Goal: Obtain resource: Download file/media

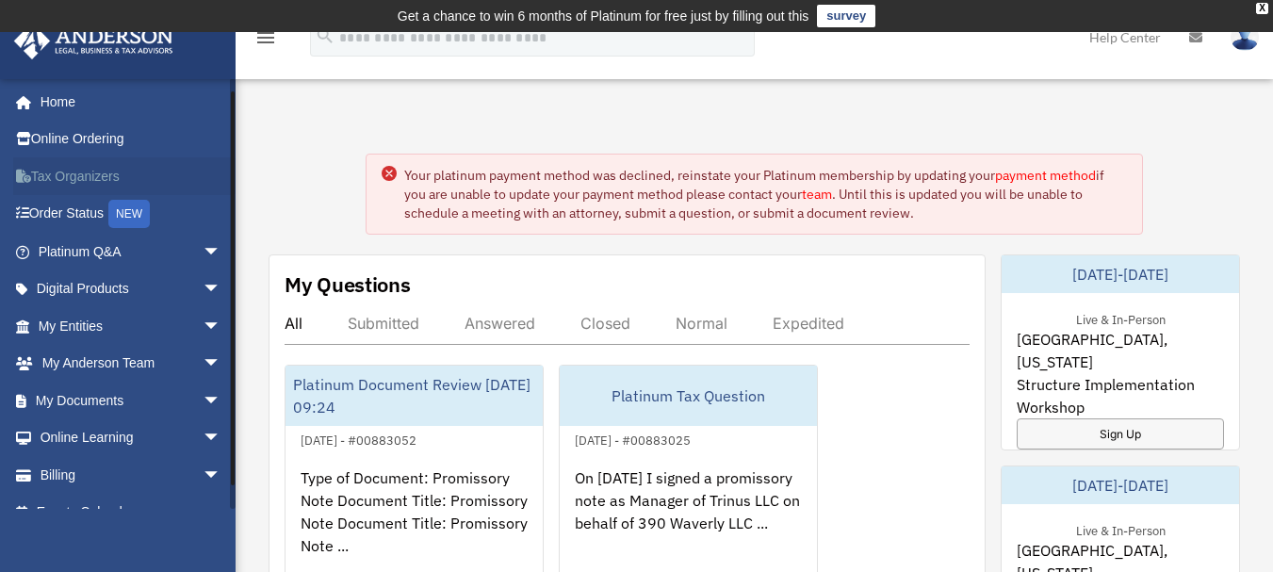
scroll to position [26, 0]
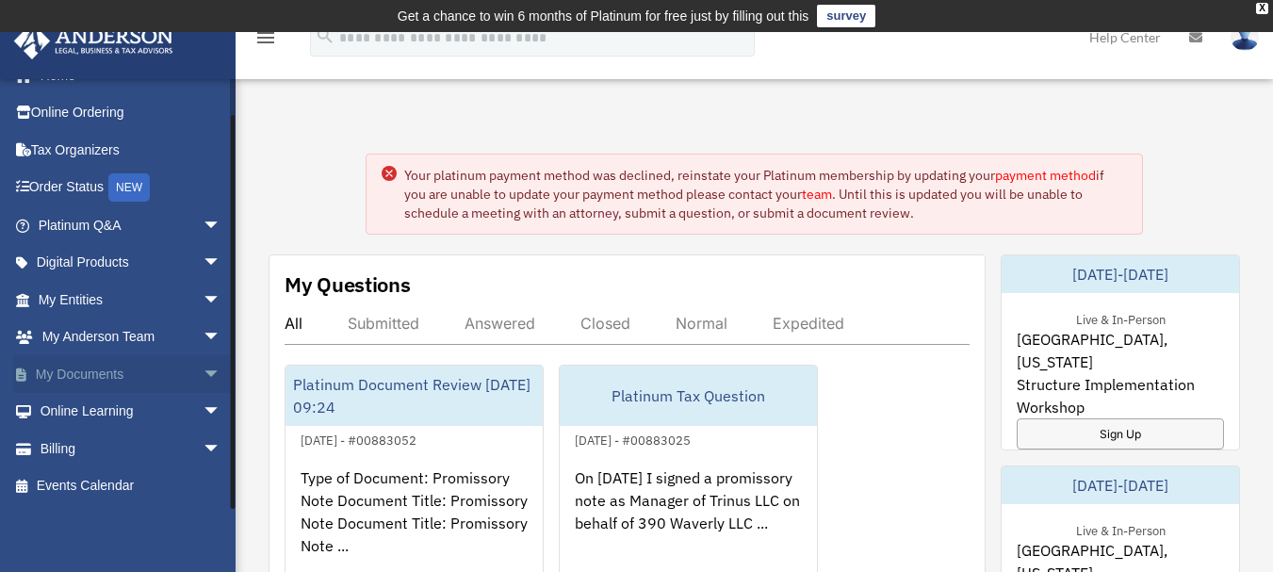
click at [203, 374] on span "arrow_drop_down" at bounding box center [222, 374] width 38 height 39
click at [72, 413] on link "Box" at bounding box center [137, 412] width 223 height 38
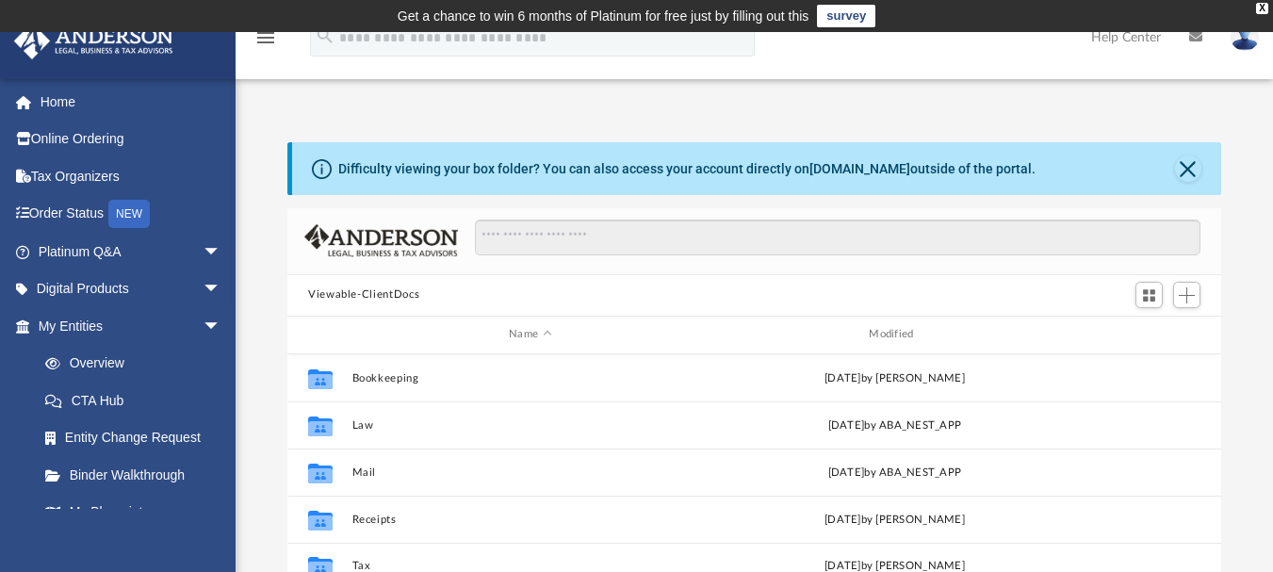
scroll to position [415, 920]
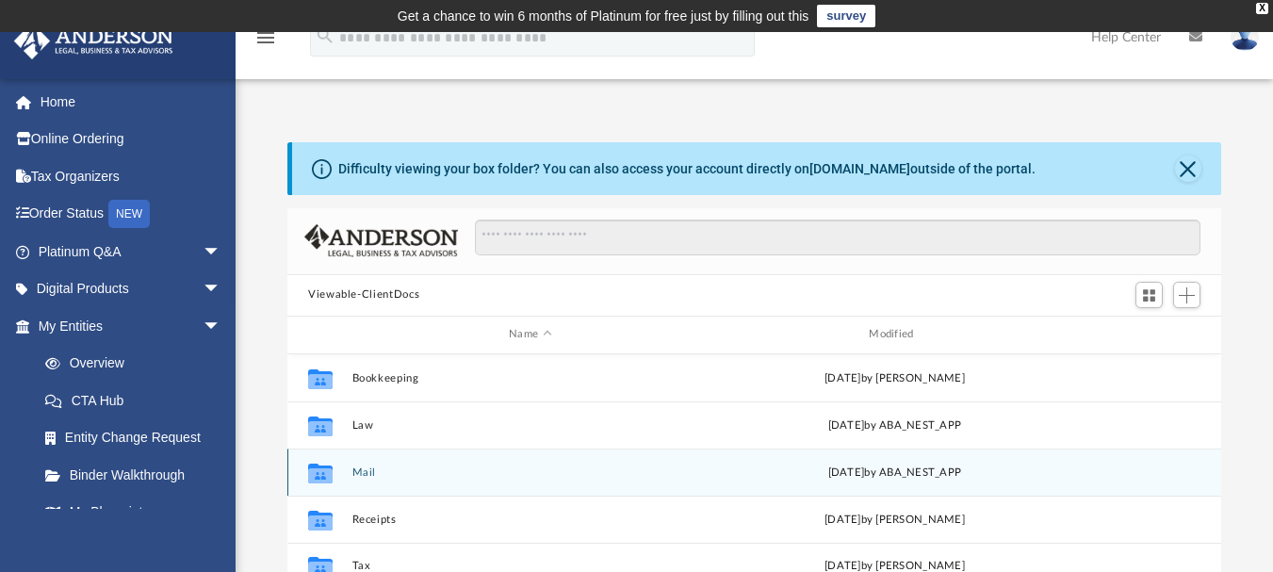
click at [353, 475] on button "Mail" at bounding box center [530, 472] width 356 height 12
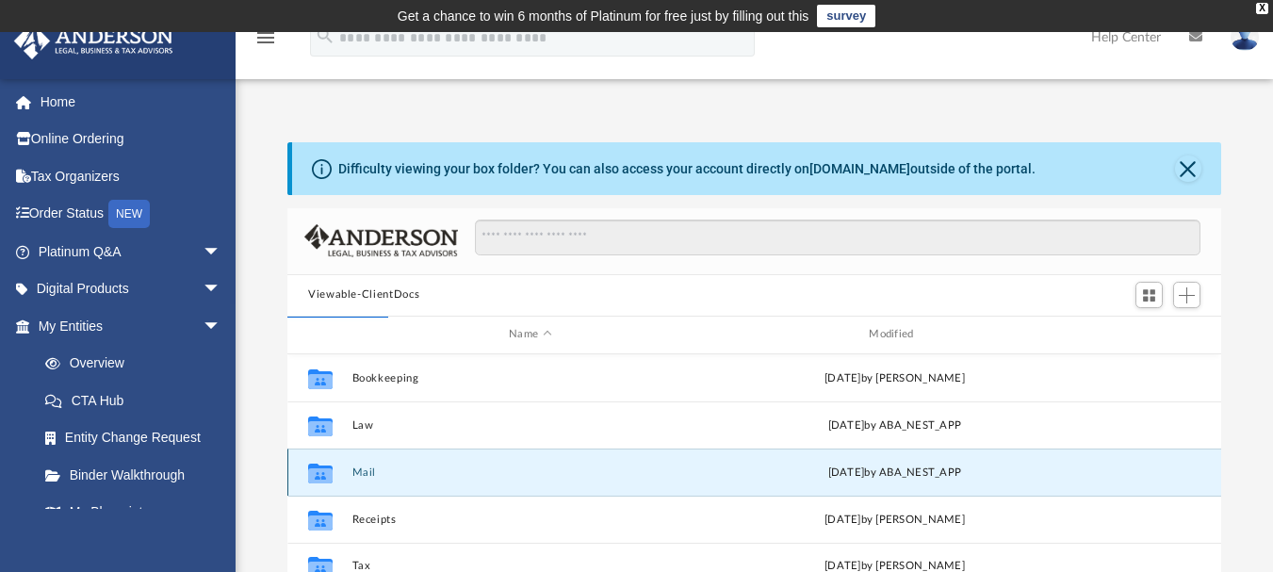
click at [322, 475] on icon "grid" at bounding box center [320, 474] width 25 height 15
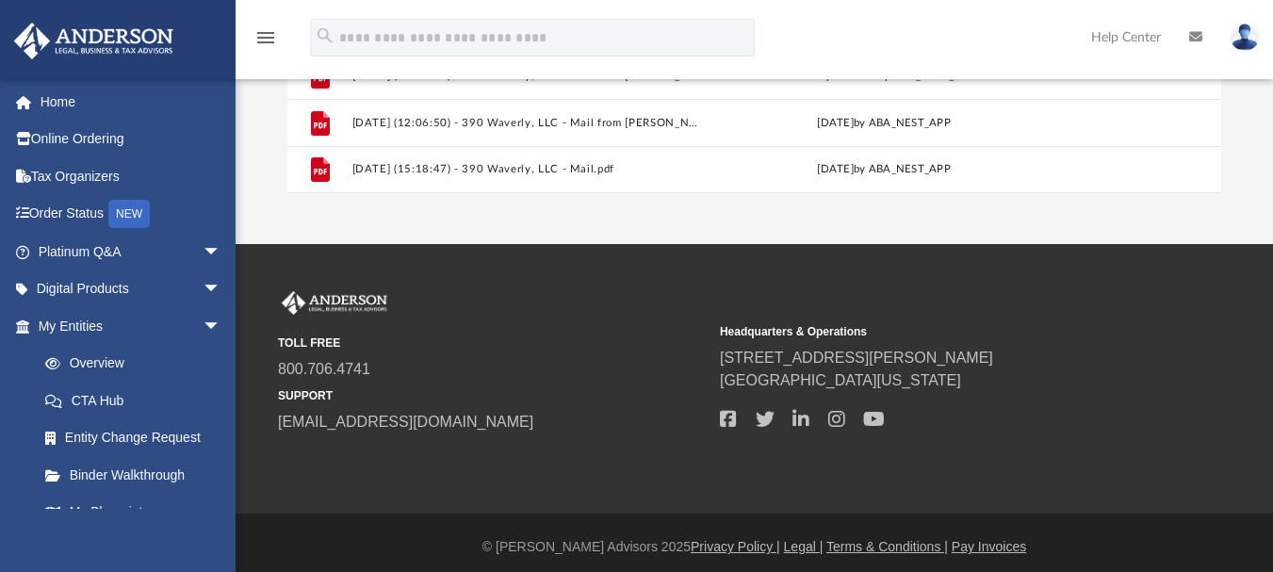
scroll to position [560, 0]
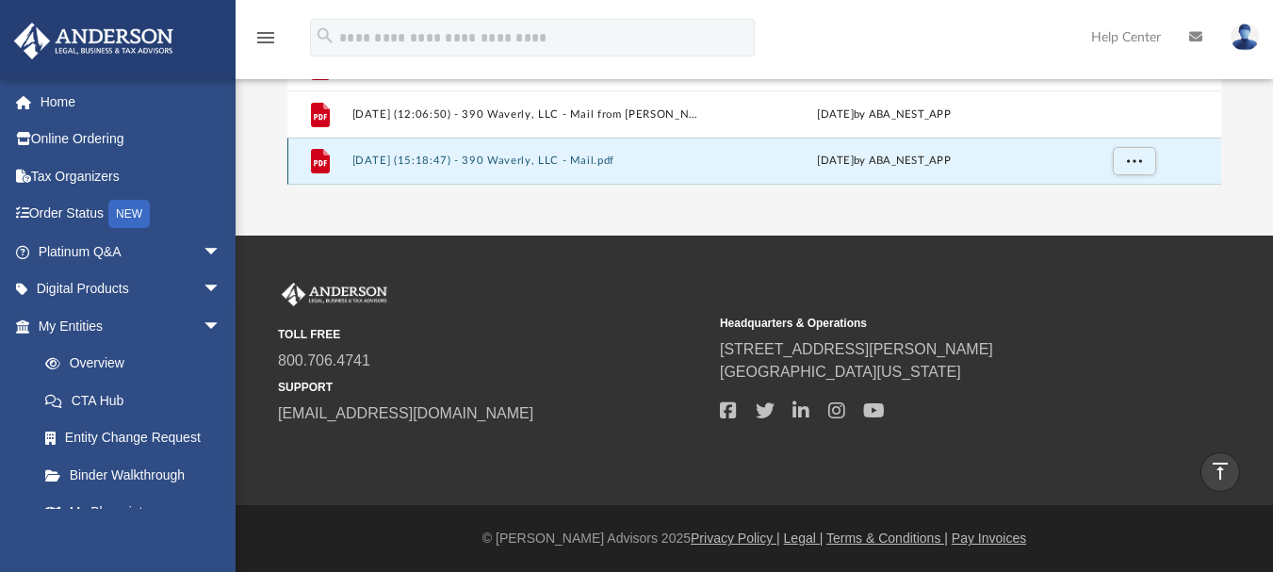
click at [385, 159] on button "[DATE] (15:18:47) - 390 Waverly, LLC - Mail.pdf" at bounding box center [527, 161] width 350 height 12
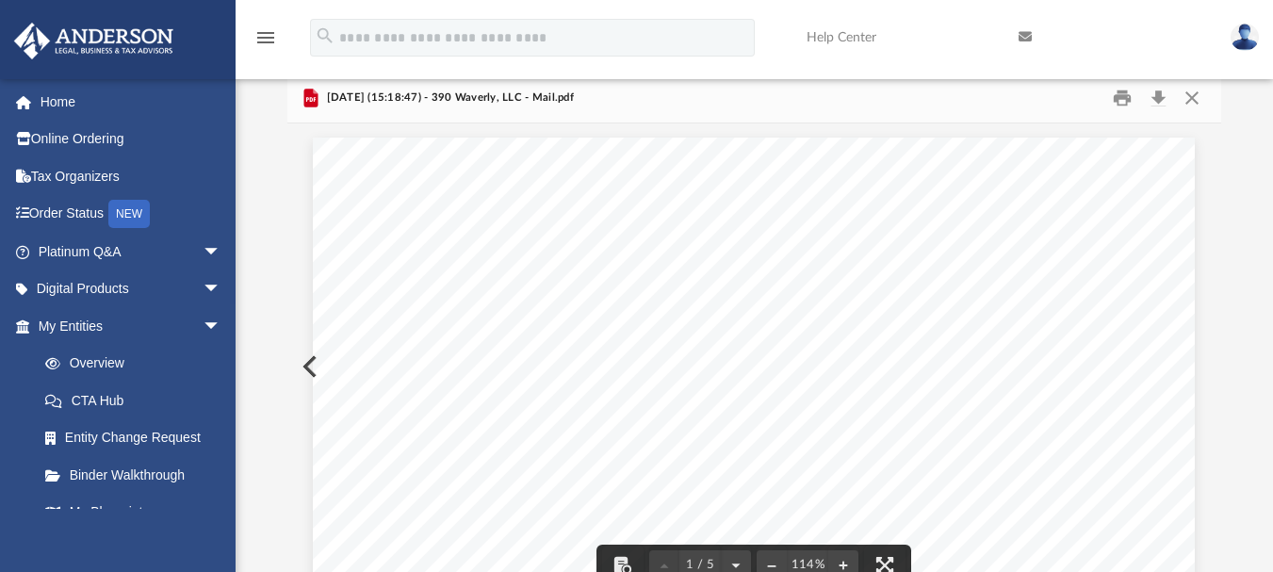
scroll to position [0, 0]
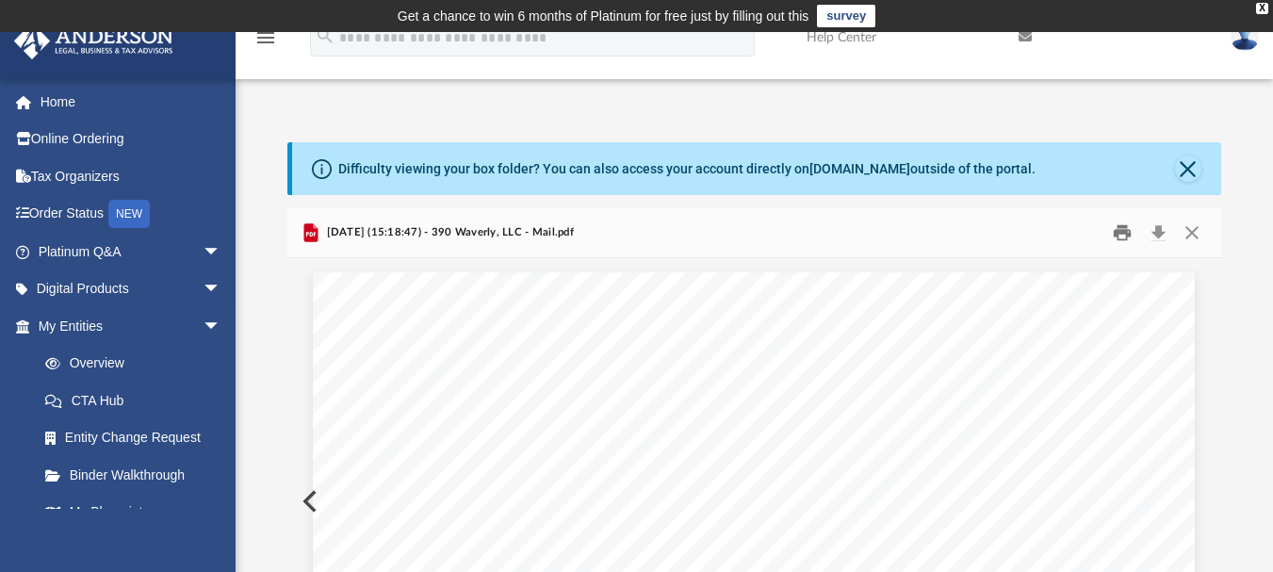
click at [1122, 235] on button "Print" at bounding box center [1124, 232] width 38 height 29
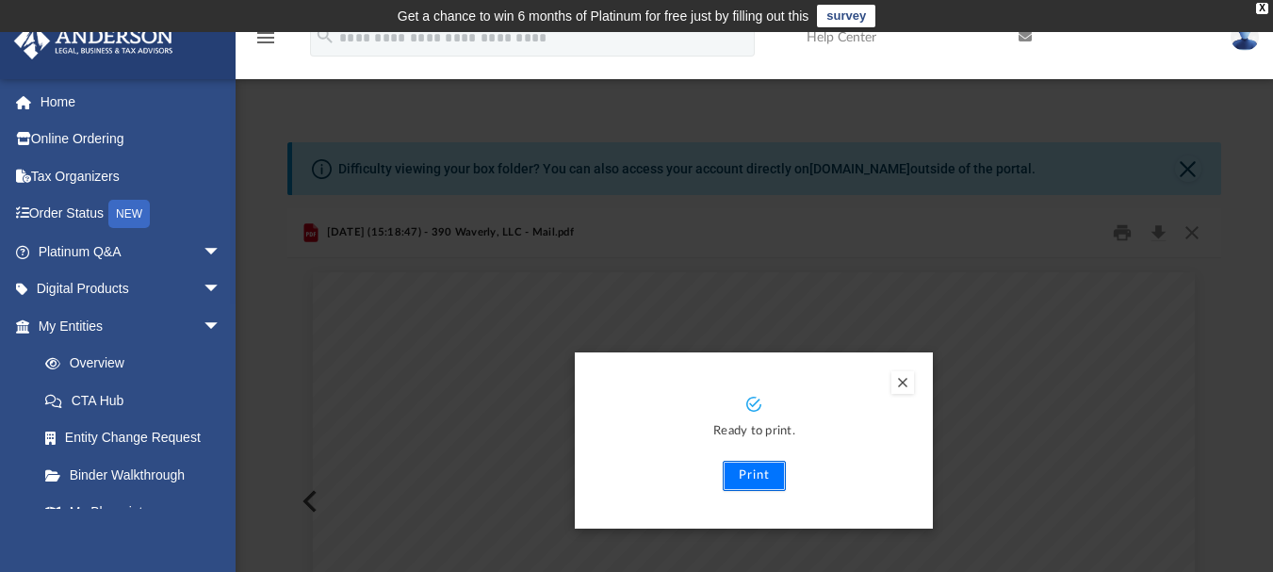
click at [759, 480] on button "Print" at bounding box center [754, 476] width 63 height 30
